Goal: Task Accomplishment & Management: Use online tool/utility

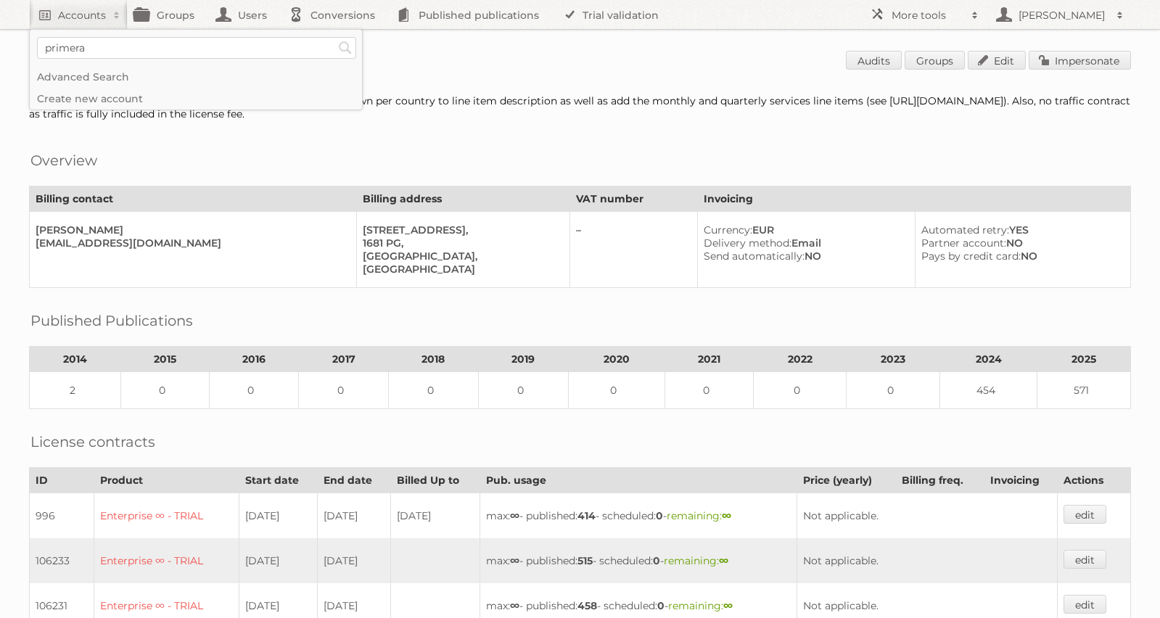
type input"] "primera"
click at [334, 37] on input "Search" at bounding box center [345, 48] width 22 height 22
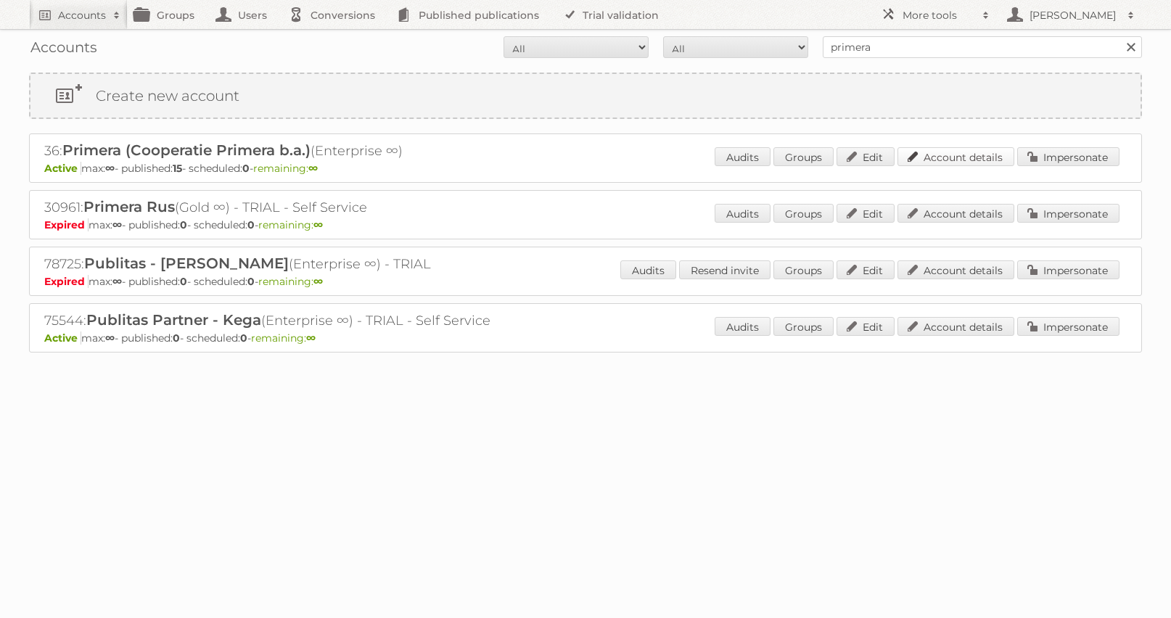
click at [976, 155] on link "Account details" at bounding box center [956, 156] width 117 height 19
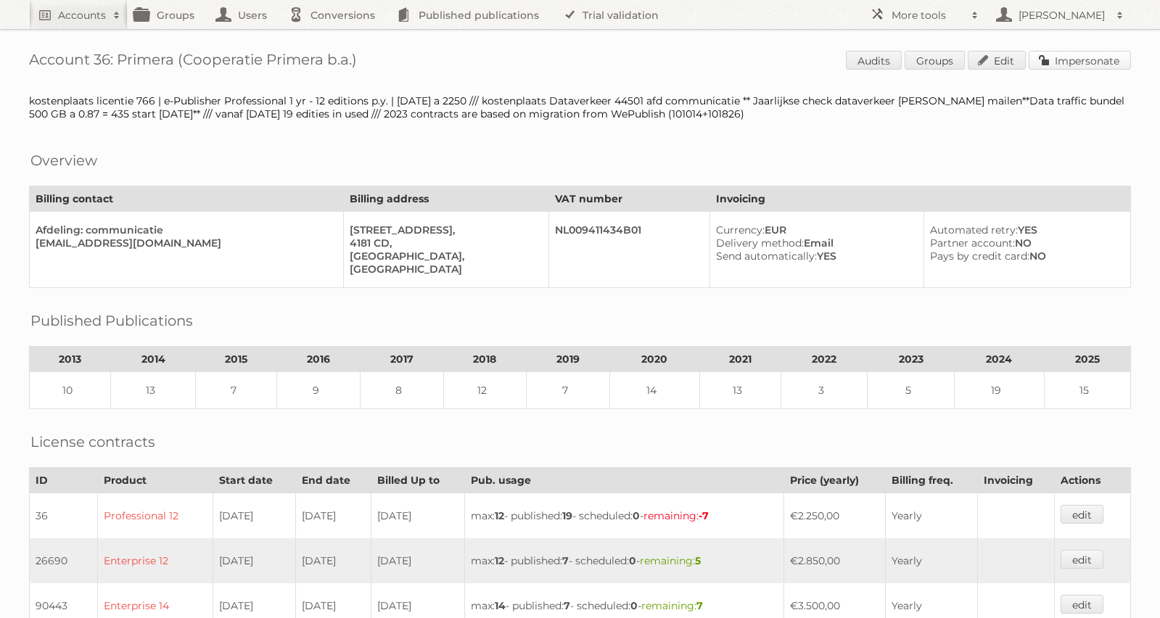
click at [1071, 59] on link "Impersonate" at bounding box center [1080, 60] width 102 height 19
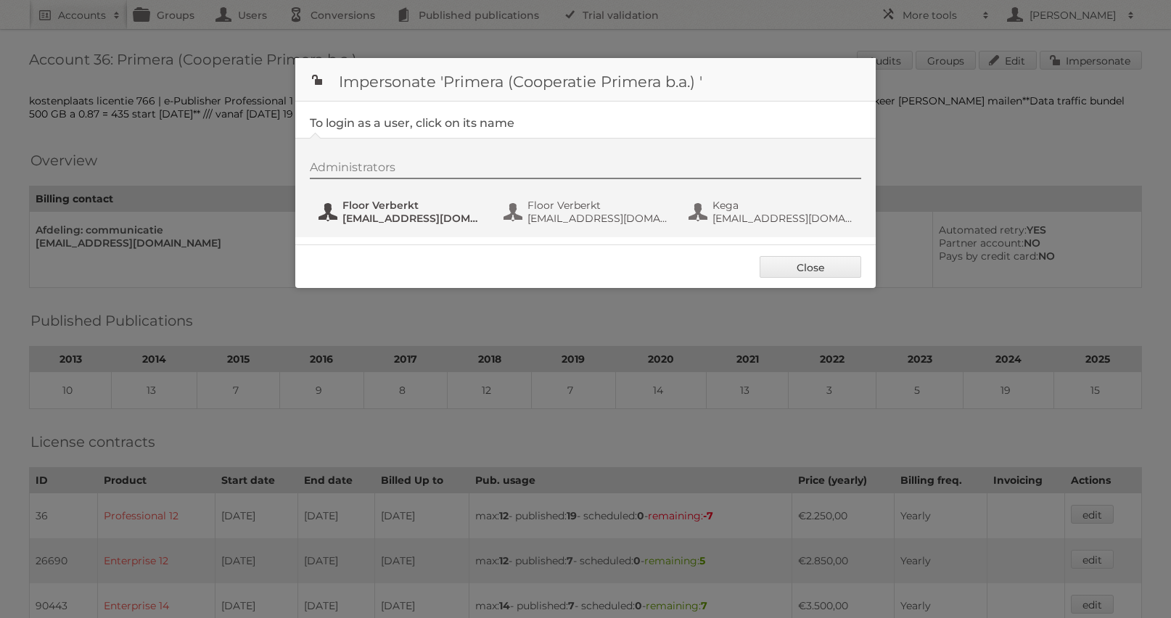
click at [425, 212] on span "marketing@primera.nl" at bounding box center [412, 218] width 141 height 13
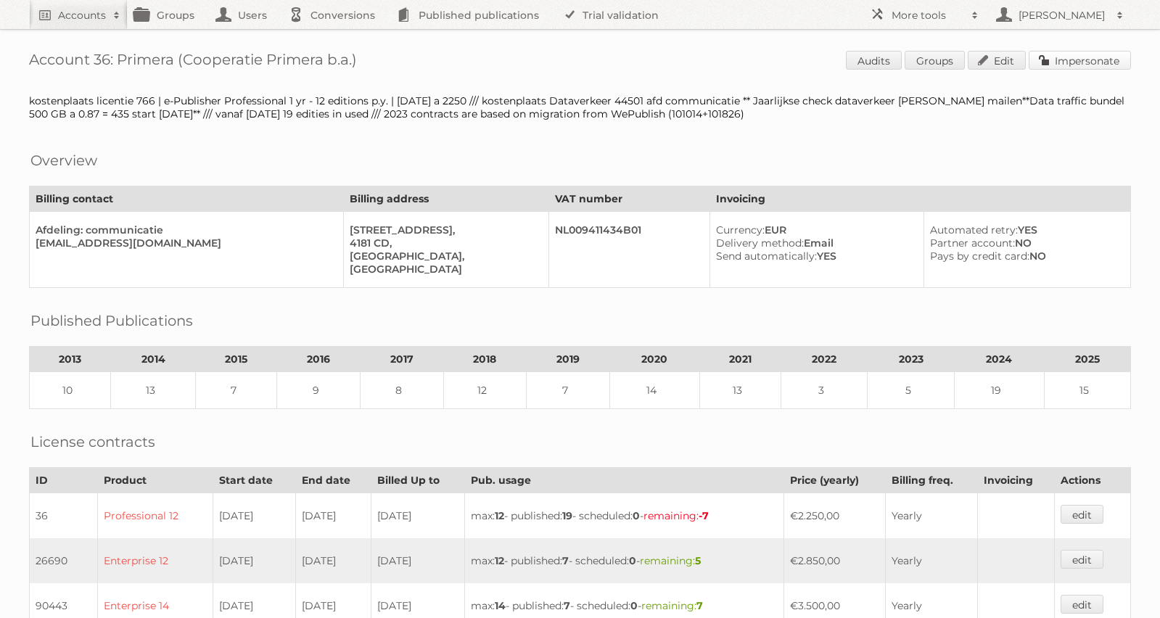
click at [1054, 59] on link "Impersonate" at bounding box center [1080, 60] width 102 height 19
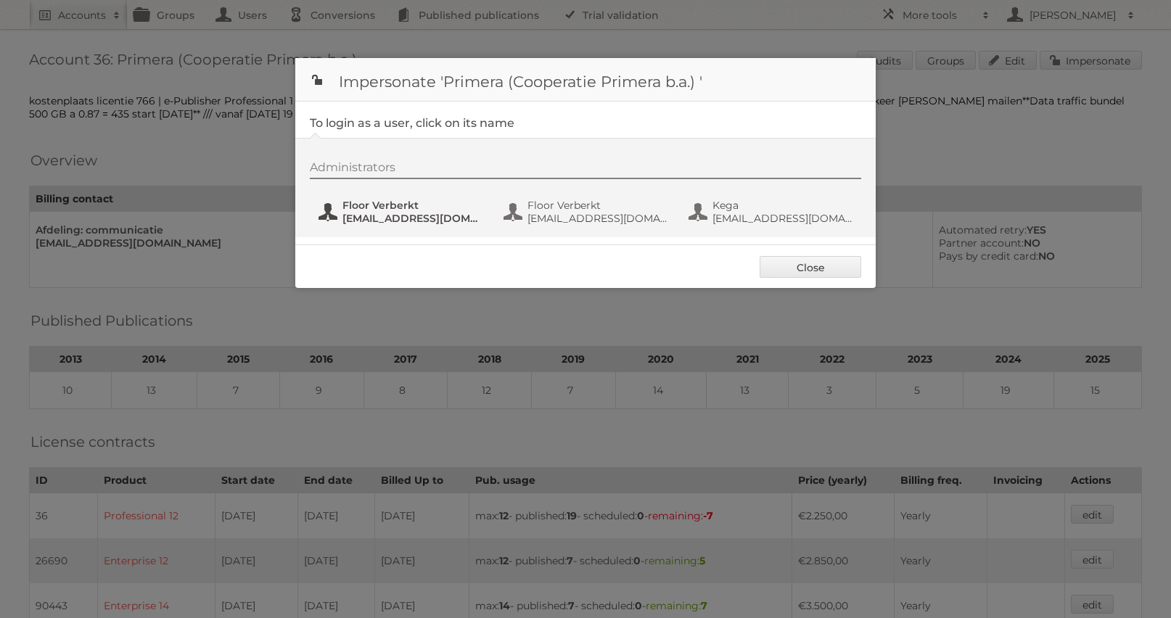
click at [405, 219] on span "marketing@primera.nl" at bounding box center [412, 218] width 141 height 13
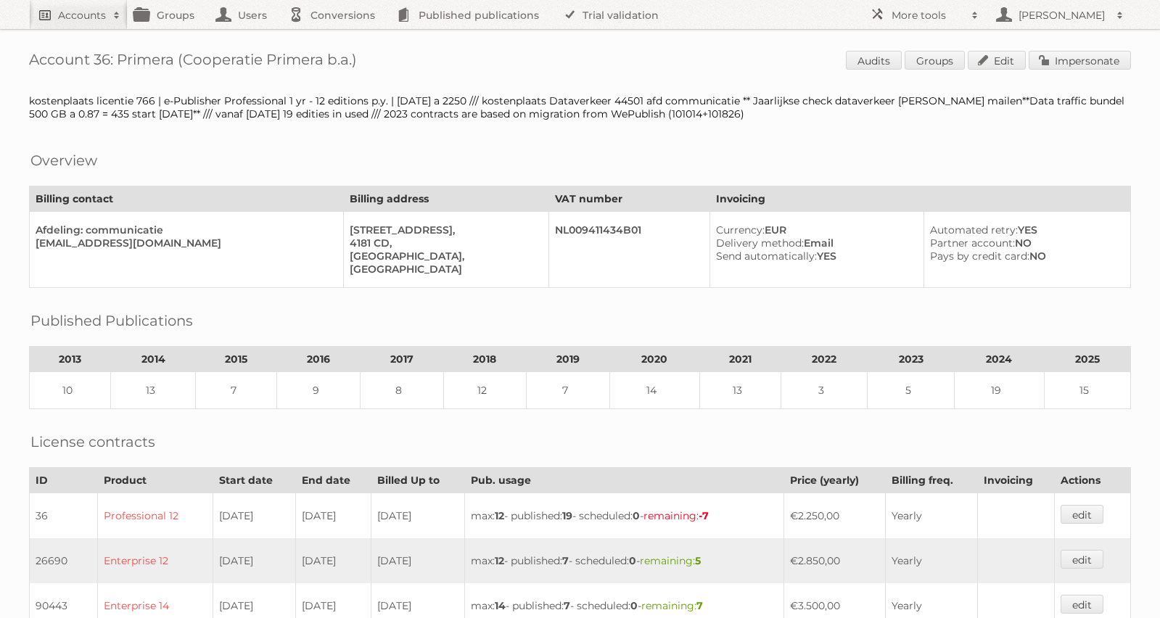
click at [65, 9] on h2 "Accounts" at bounding box center [82, 15] width 48 height 15
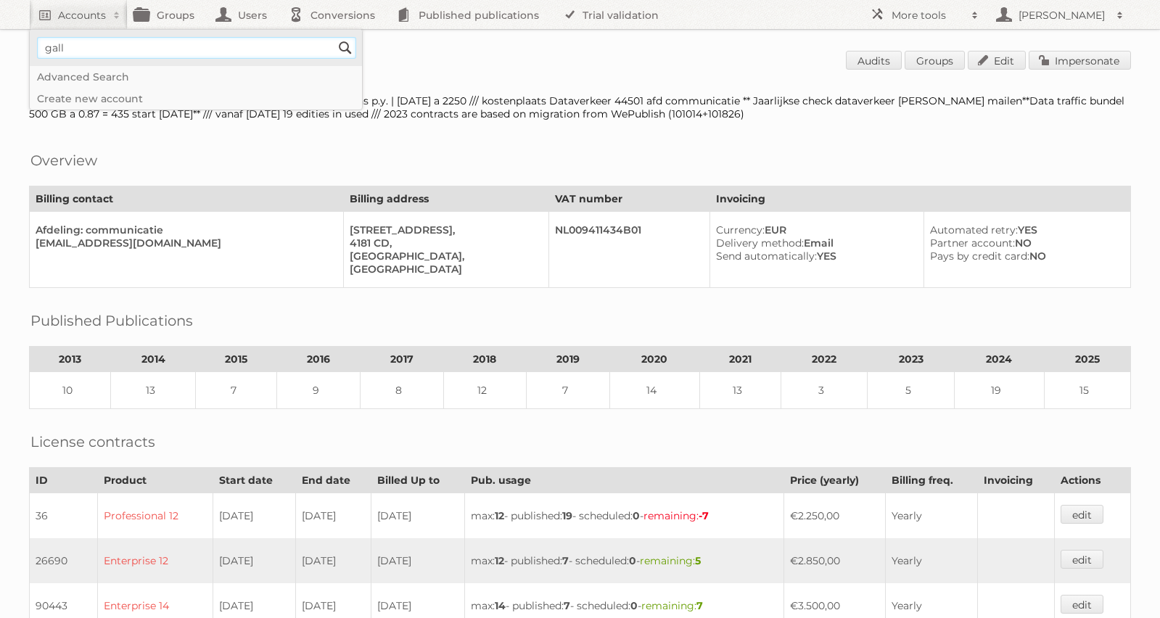
type input"] "gall"
click at [334, 37] on input "Search" at bounding box center [345, 48] width 22 height 22
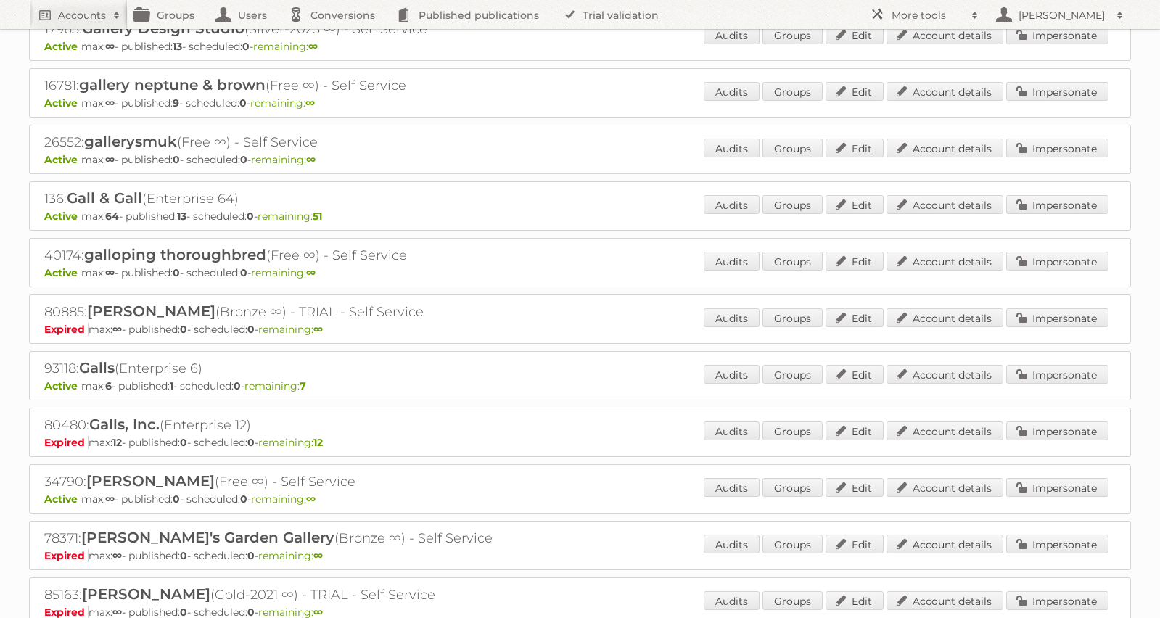
scroll to position [4435, 0]
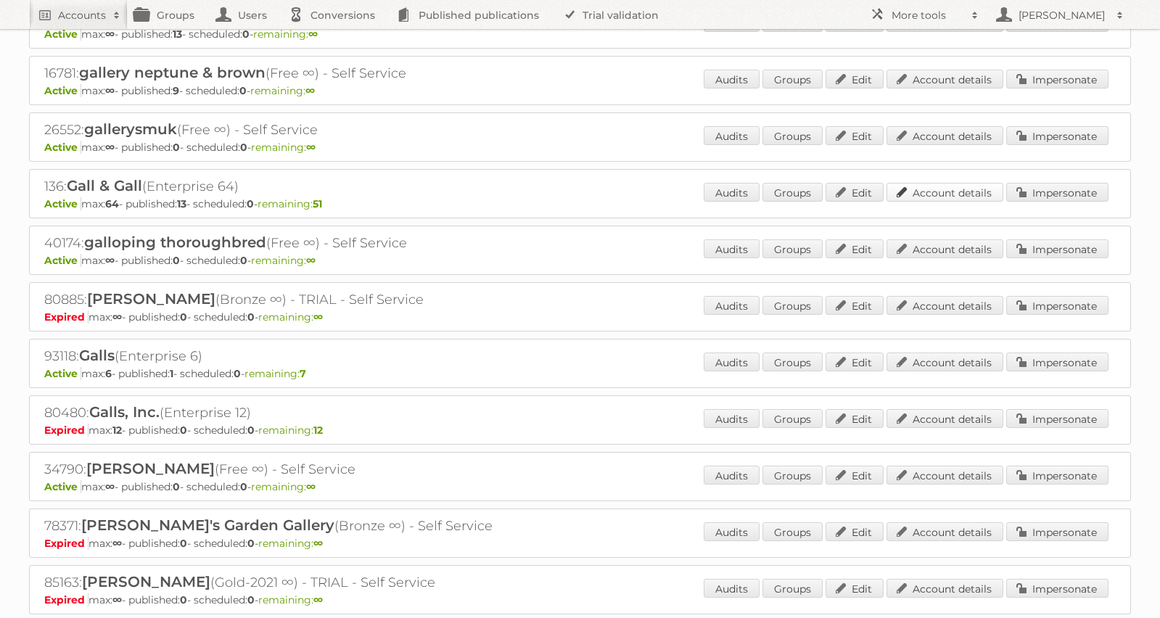
click at [960, 186] on link "Account details" at bounding box center [945, 192] width 117 height 19
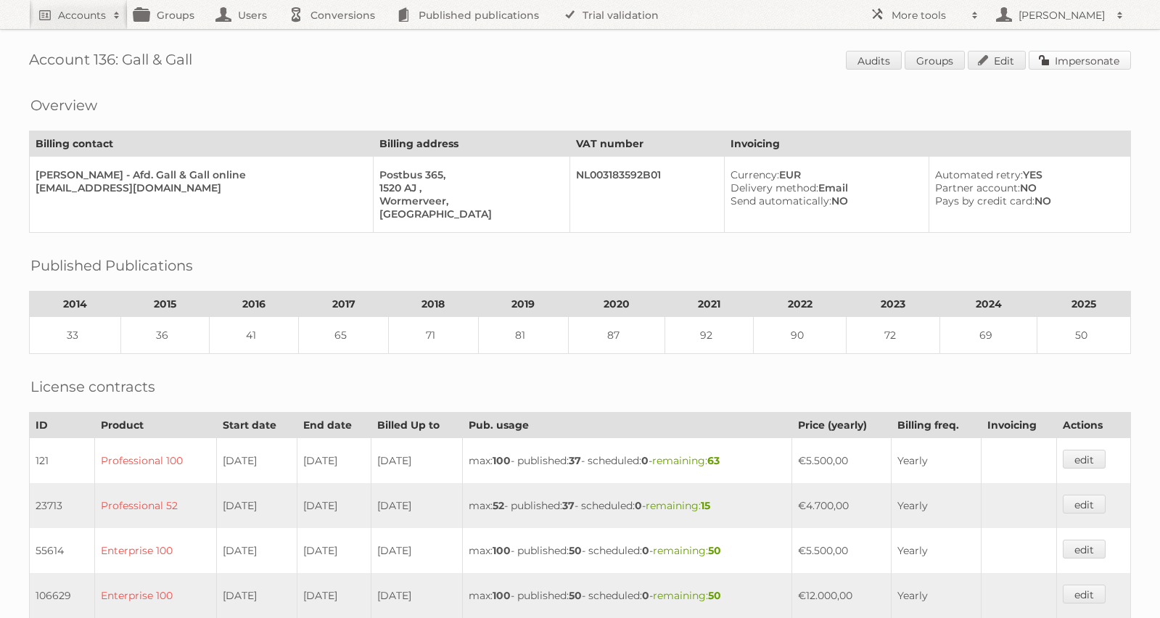
click at [1097, 57] on link "Impersonate" at bounding box center [1080, 60] width 102 height 19
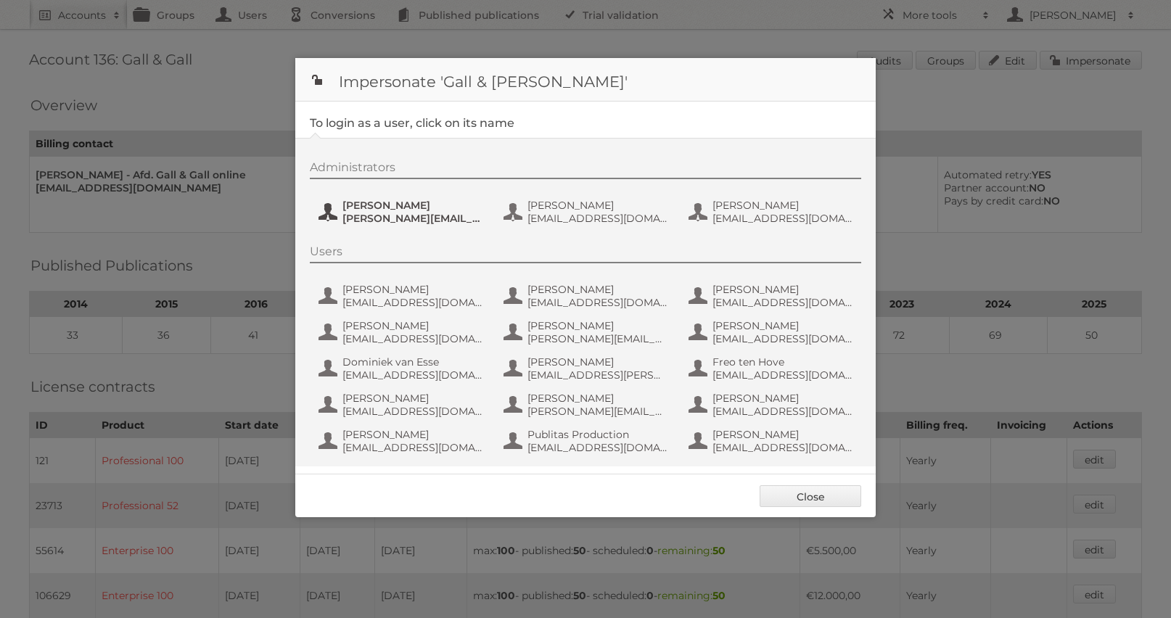
click at [416, 208] on span "[PERSON_NAME]" at bounding box center [412, 205] width 141 height 13
